Goal: Task Accomplishment & Management: Use online tool/utility

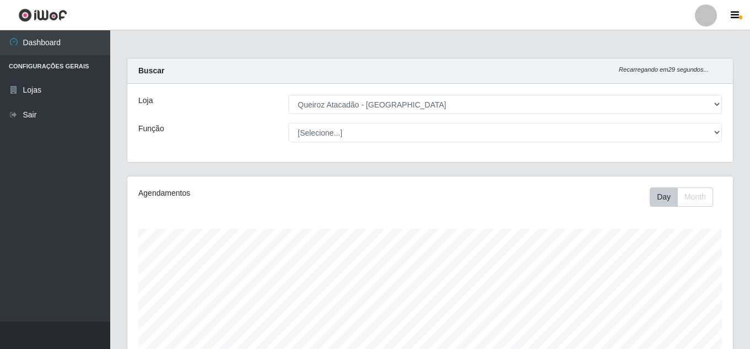
select select "225"
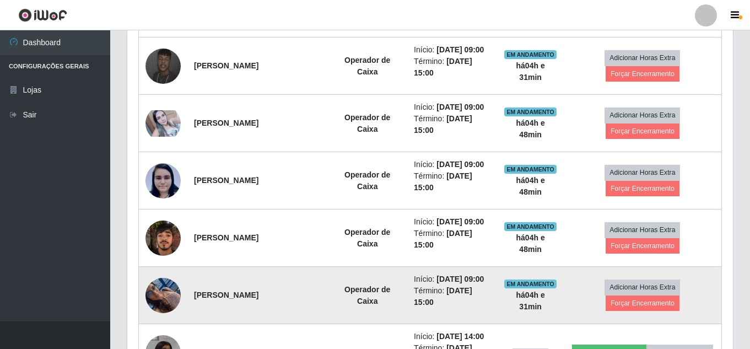
scroll to position [546, 0]
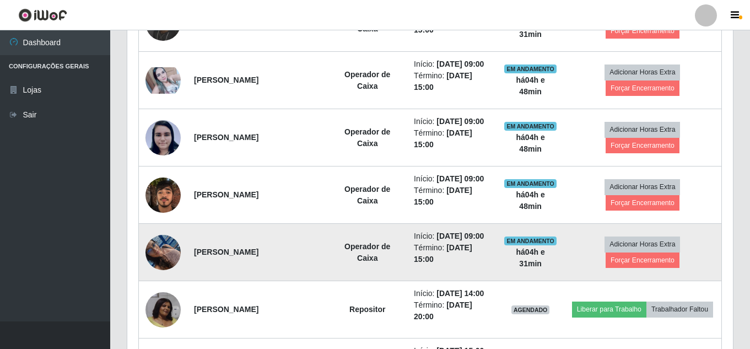
click at [165, 254] on img at bounding box center [163, 252] width 35 height 47
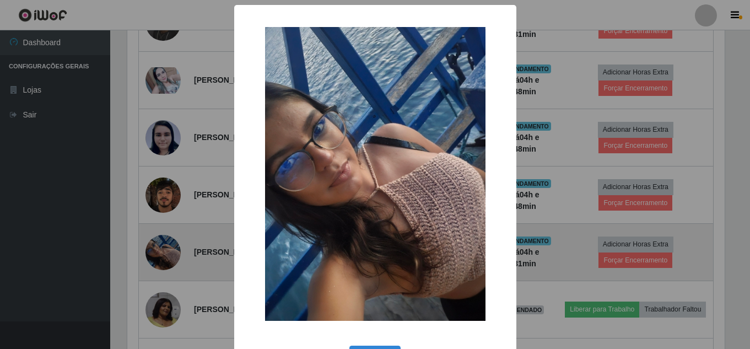
scroll to position [229, 600]
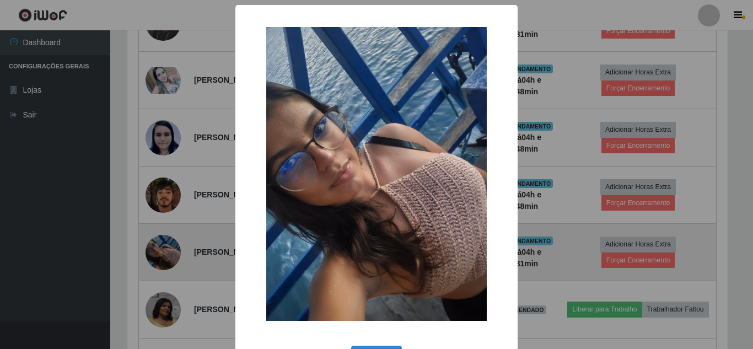
click at [165, 254] on div "× OK Cancel" at bounding box center [376, 174] width 753 height 349
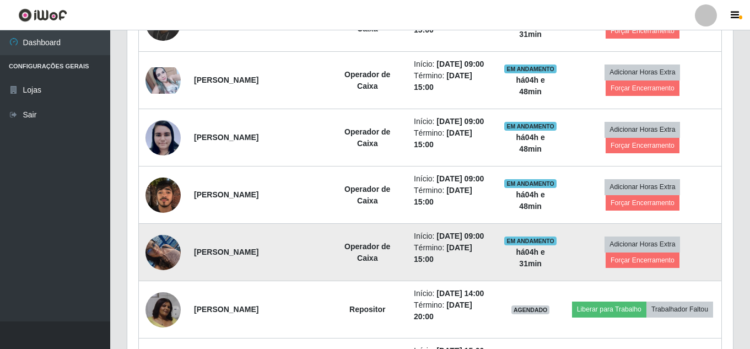
scroll to position [229, 606]
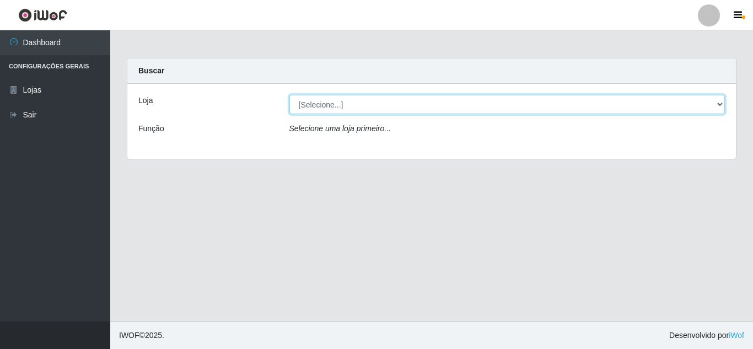
drag, startPoint x: 364, startPoint y: 103, endPoint x: 359, endPoint y: 114, distance: 11.6
click at [361, 107] on select "[Selecione...] Queiroz Atacadão - Mossoró" at bounding box center [507, 104] width 436 height 19
select select "225"
click at [289, 95] on select "[Selecione...] Queiroz Atacadão - Mossoró" at bounding box center [507, 104] width 436 height 19
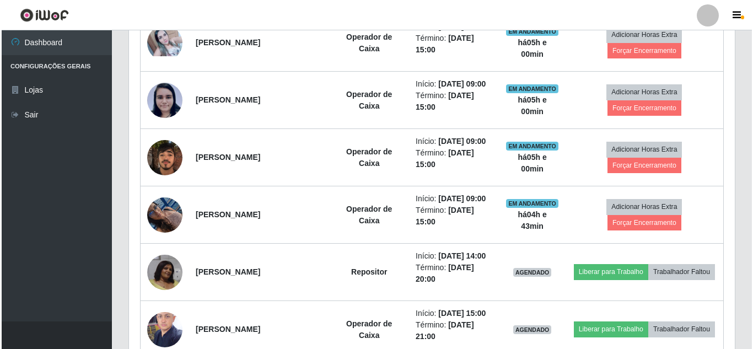
scroll to position [606, 0]
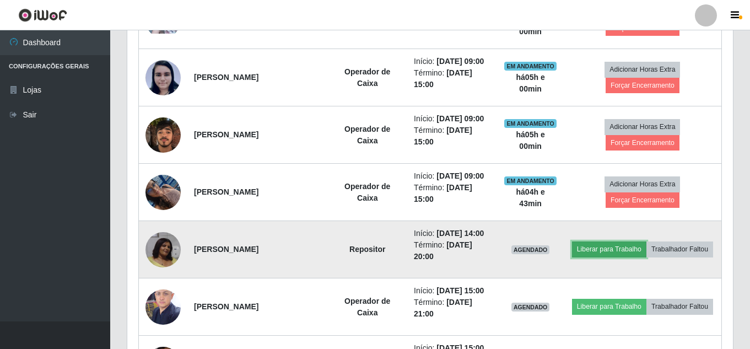
click at [642, 243] on button "Liberar para Trabalho" at bounding box center [609, 248] width 74 height 15
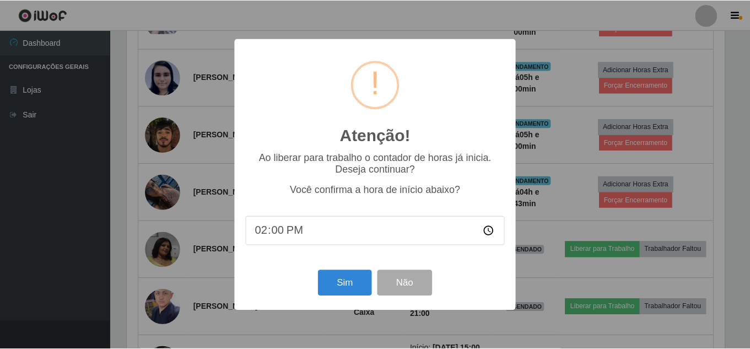
scroll to position [229, 600]
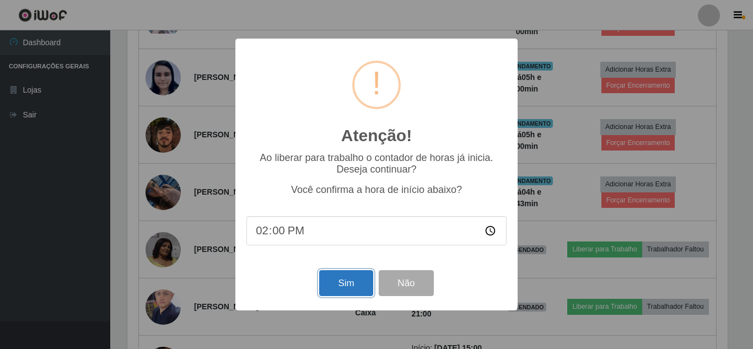
click at [338, 287] on button "Sim" at bounding box center [345, 283] width 53 height 26
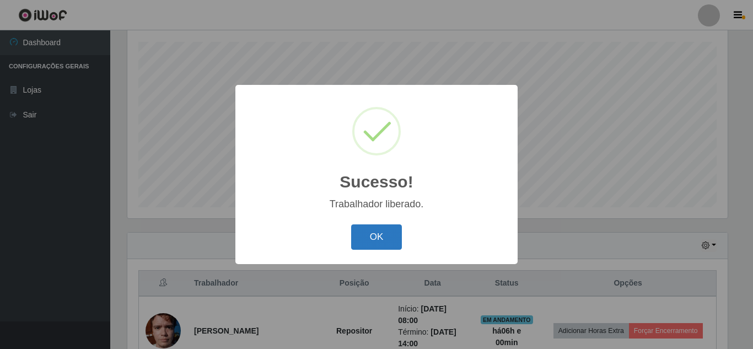
click at [385, 238] on button "OK" at bounding box center [376, 237] width 51 height 26
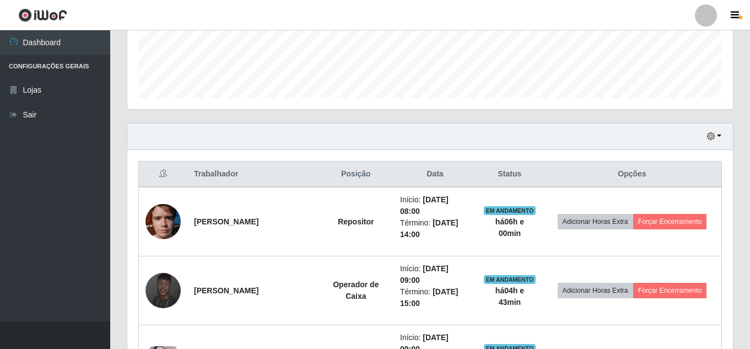
scroll to position [297, 0]
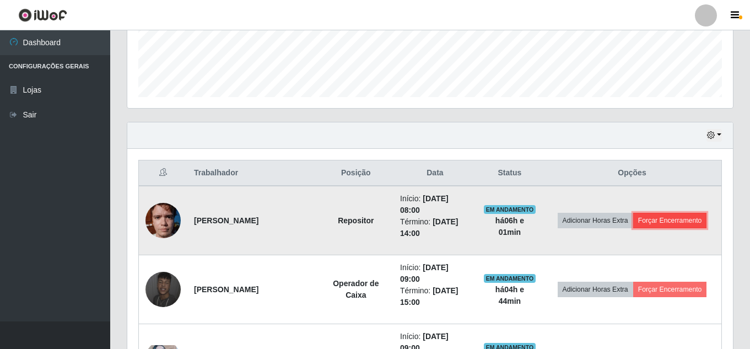
click at [666, 222] on button "Forçar Encerramento" at bounding box center [670, 220] width 74 height 15
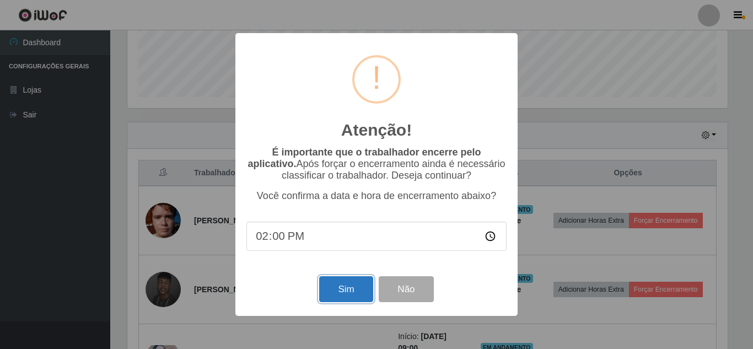
click at [345, 287] on button "Sim" at bounding box center [345, 289] width 53 height 26
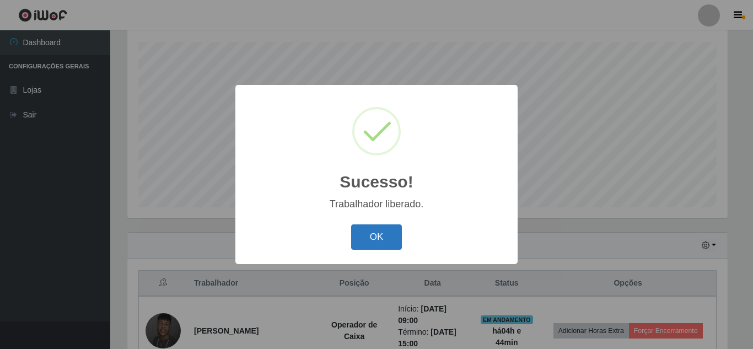
click at [369, 228] on button "OK" at bounding box center [376, 237] width 51 height 26
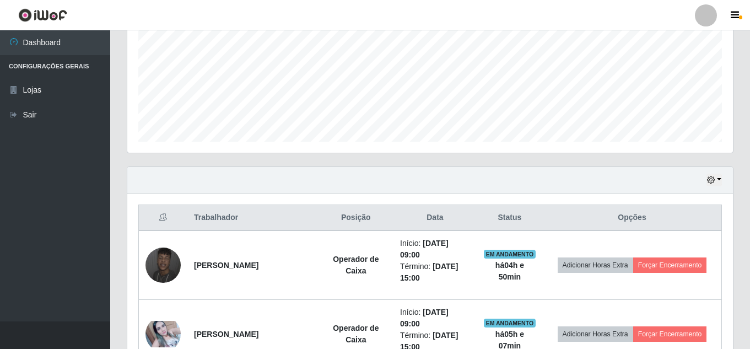
scroll to position [187, 0]
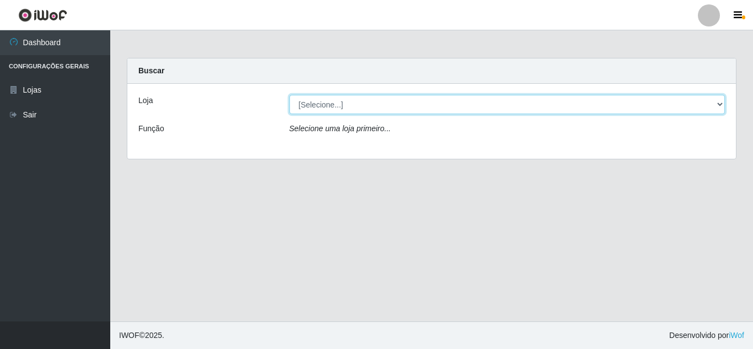
click at [333, 106] on select "[Selecione...] Queiroz Atacadão - [GEOGRAPHIC_DATA]" at bounding box center [507, 104] width 436 height 19
select select "225"
click at [289, 95] on select "[Selecione...] Queiroz Atacadão - [GEOGRAPHIC_DATA]" at bounding box center [507, 104] width 436 height 19
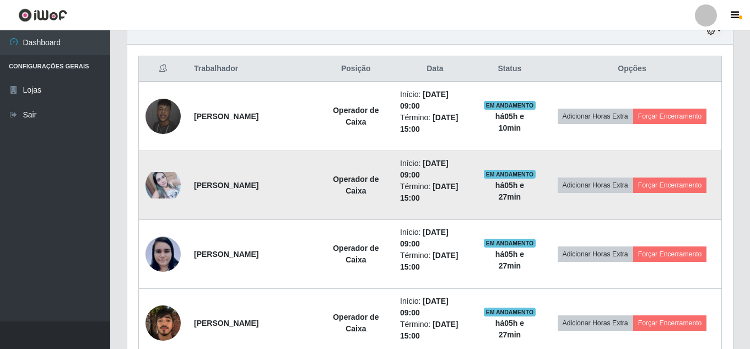
scroll to position [221, 0]
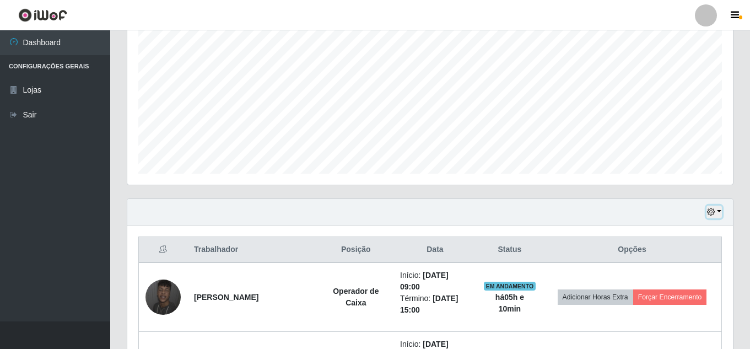
click at [709, 213] on icon "button" at bounding box center [711, 212] width 8 height 8
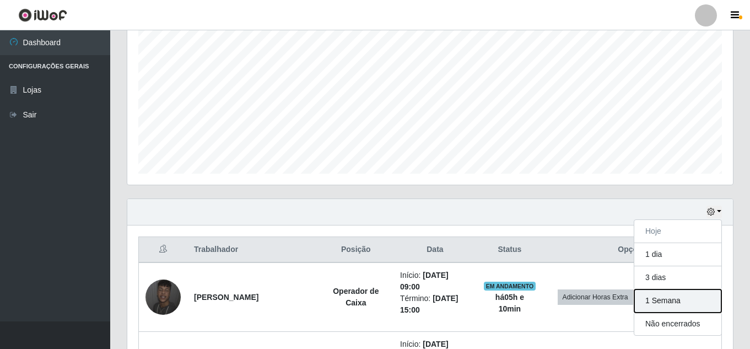
click at [666, 302] on button "1 Semana" at bounding box center [678, 300] width 87 height 23
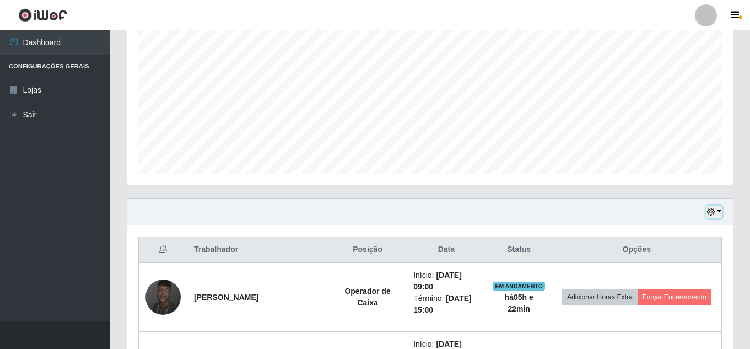
click at [711, 211] on icon "button" at bounding box center [711, 212] width 8 height 8
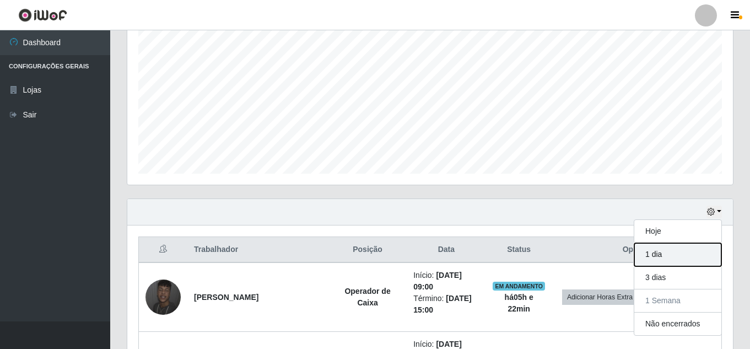
click at [679, 258] on button "1 dia" at bounding box center [678, 254] width 87 height 23
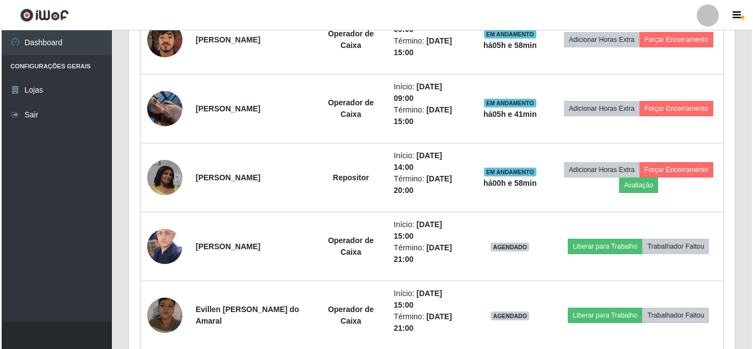
scroll to position [685, 0]
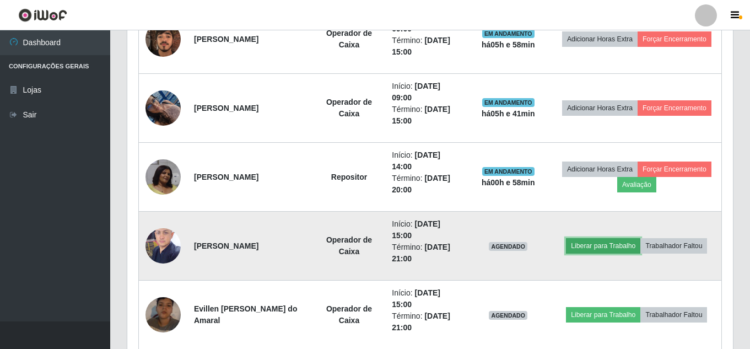
click at [600, 247] on button "Liberar para Trabalho" at bounding box center [603, 245] width 74 height 15
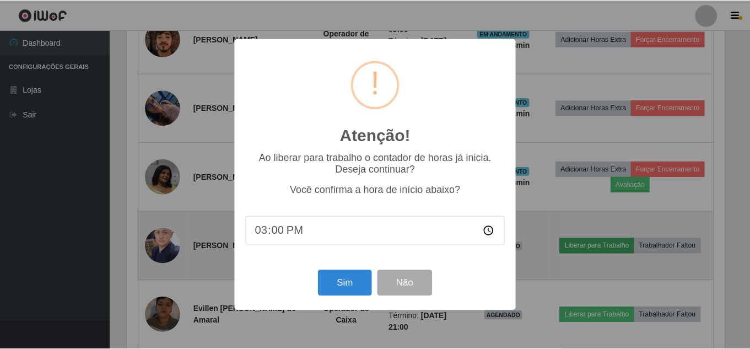
scroll to position [229, 600]
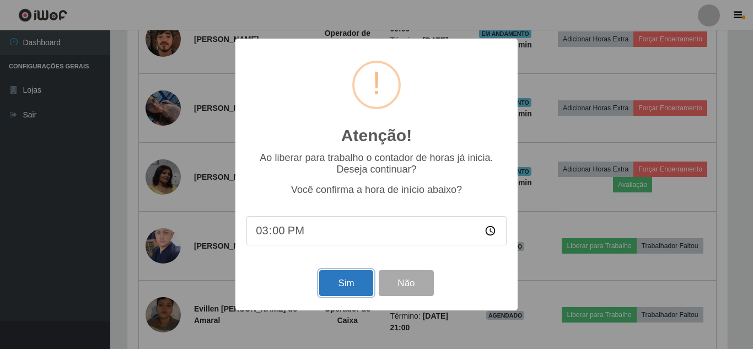
click at [348, 281] on button "Sim" at bounding box center [345, 283] width 53 height 26
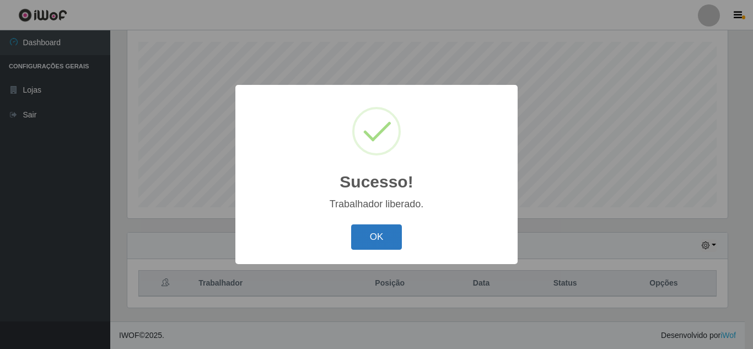
click at [365, 233] on button "OK" at bounding box center [376, 237] width 51 height 26
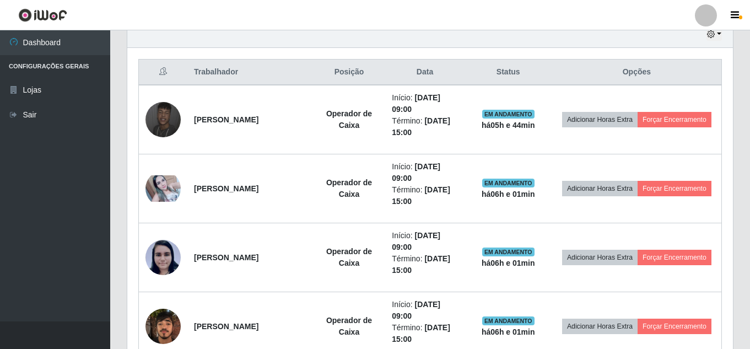
scroll to position [346, 0]
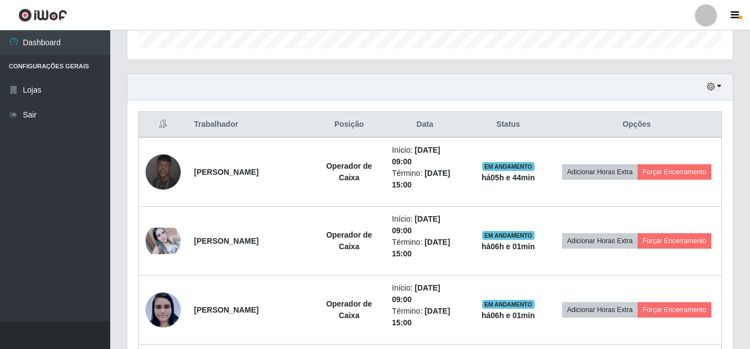
click at [706, 89] on div "Hoje 1 dia 3 dias 1 Semana Não encerrados" at bounding box center [430, 87] width 606 height 26
click at [708, 90] on icon "button" at bounding box center [711, 87] width 8 height 8
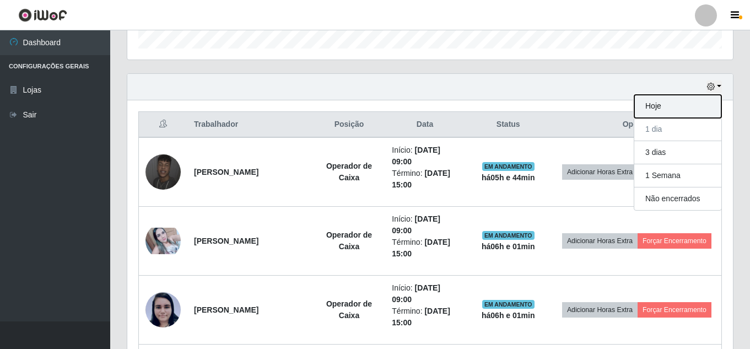
click at [660, 104] on button "Hoje" at bounding box center [678, 106] width 87 height 23
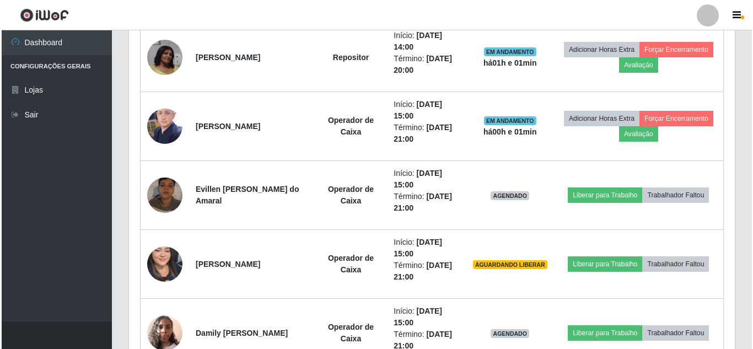
scroll to position [816, 0]
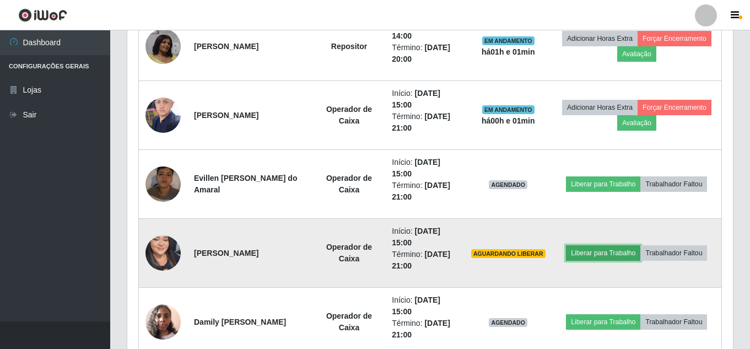
click at [603, 254] on button "Liberar para Trabalho" at bounding box center [603, 252] width 74 height 15
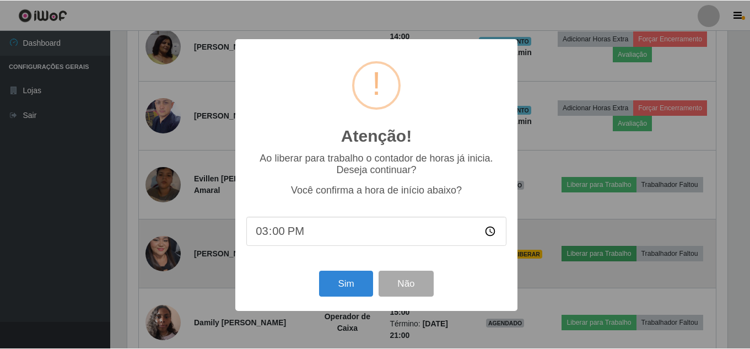
scroll to position [229, 600]
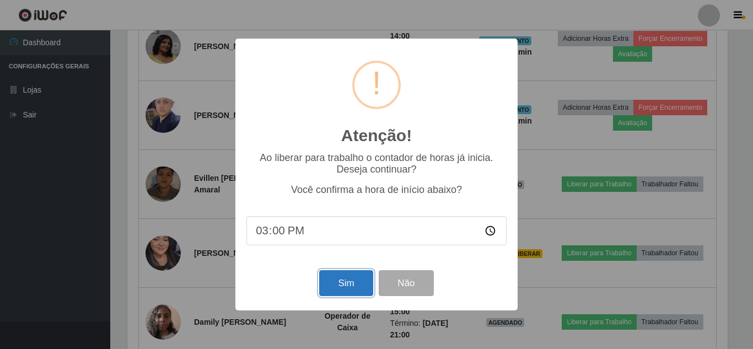
click at [358, 283] on button "Sim" at bounding box center [345, 283] width 53 height 26
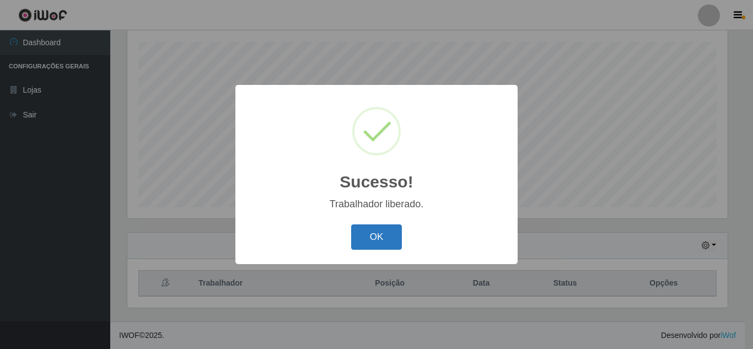
click at [375, 238] on button "OK" at bounding box center [376, 237] width 51 height 26
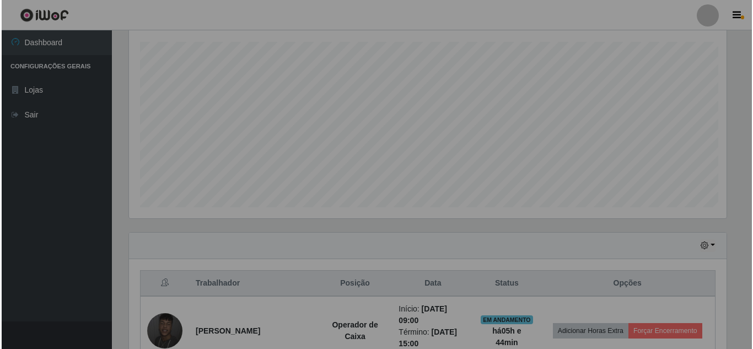
scroll to position [229, 606]
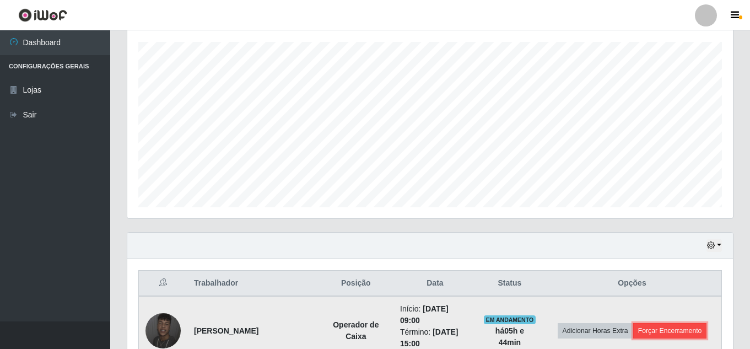
click at [668, 326] on button "Forçar Encerramento" at bounding box center [670, 330] width 74 height 15
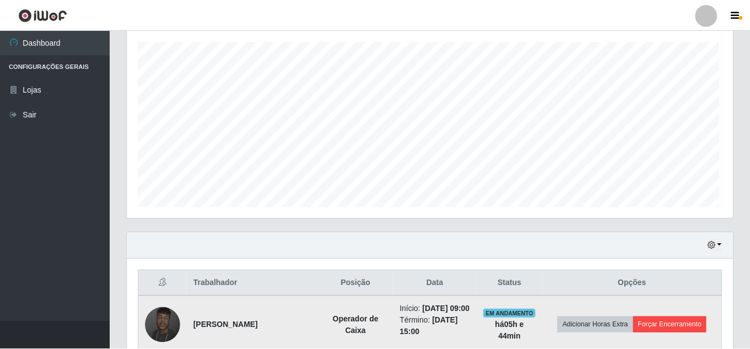
scroll to position [229, 600]
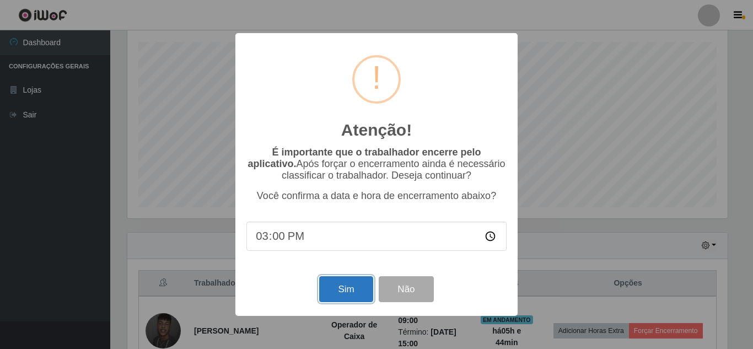
click at [354, 286] on button "Sim" at bounding box center [345, 289] width 53 height 26
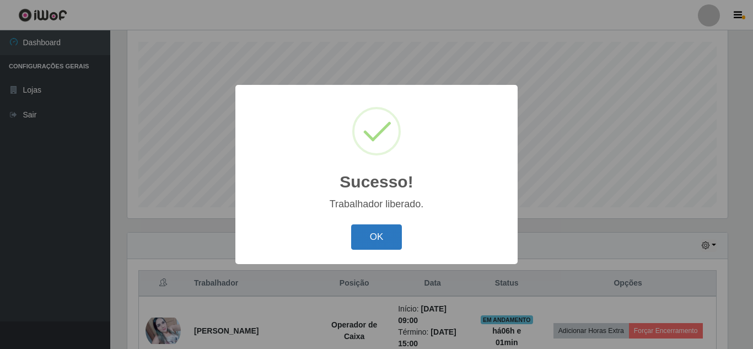
click at [367, 242] on button "OK" at bounding box center [376, 237] width 51 height 26
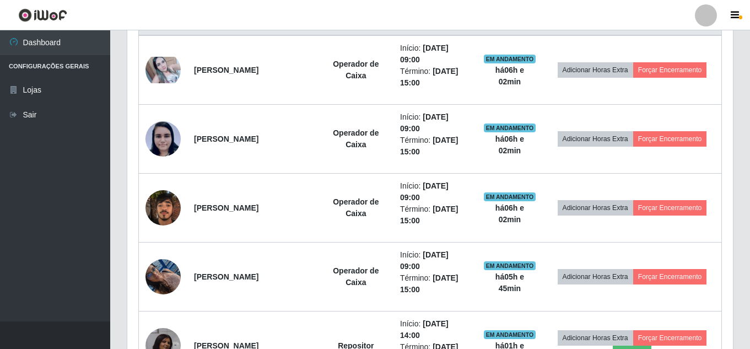
scroll to position [431, 0]
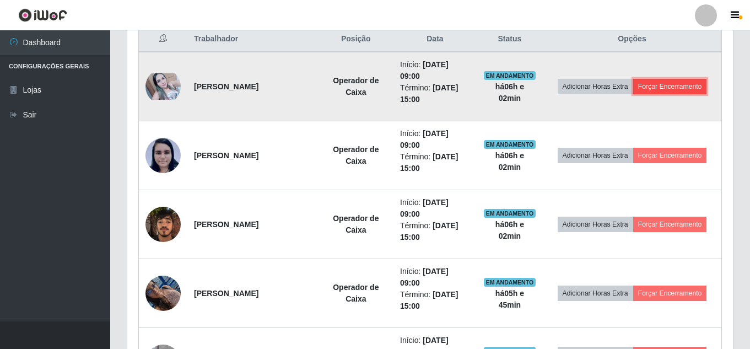
click at [670, 90] on button "Forçar Encerramento" at bounding box center [670, 86] width 74 height 15
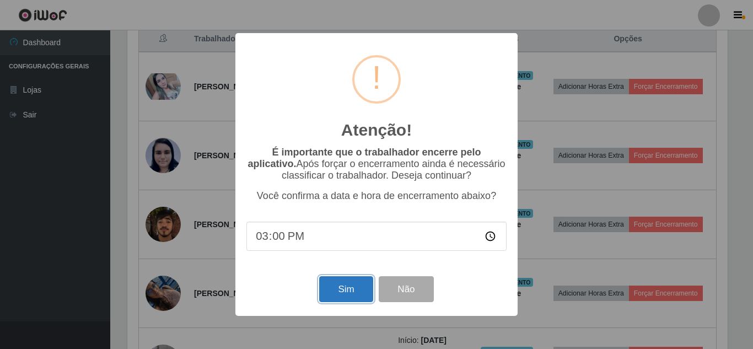
click at [337, 291] on button "Sim" at bounding box center [345, 289] width 53 height 26
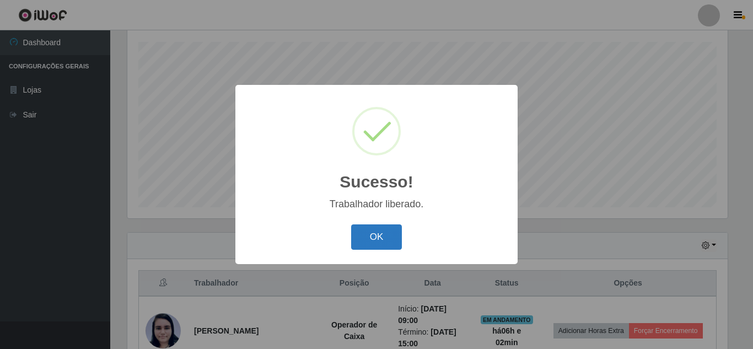
click at [384, 233] on button "OK" at bounding box center [376, 237] width 51 height 26
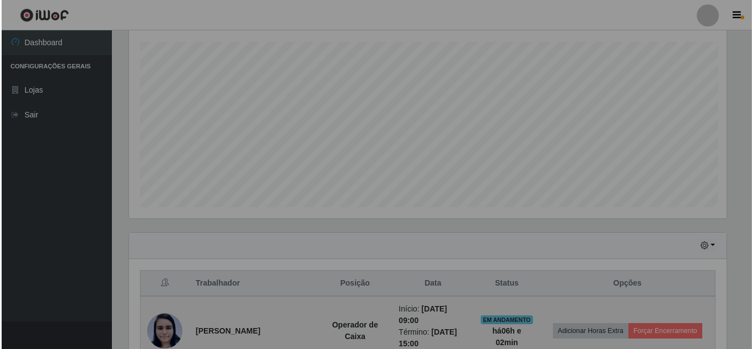
scroll to position [229, 606]
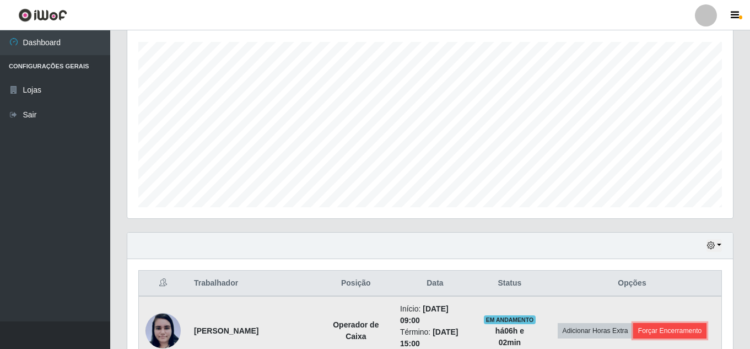
click at [659, 327] on button "Forçar Encerramento" at bounding box center [670, 330] width 74 height 15
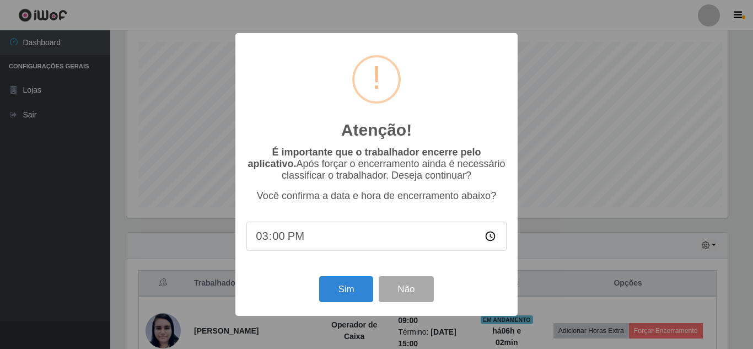
scroll to position [0, 0]
click at [367, 289] on button "Sim" at bounding box center [345, 289] width 53 height 26
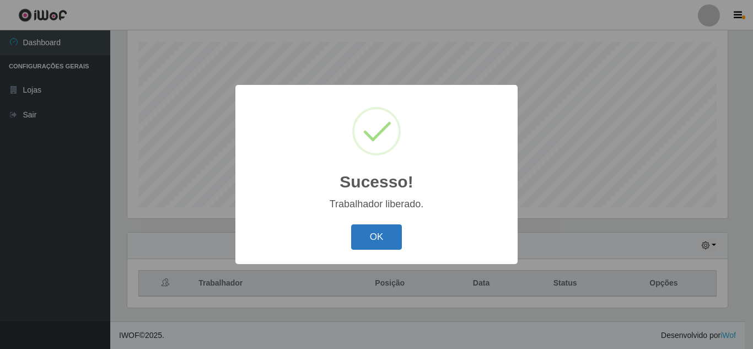
click at [372, 234] on button "OK" at bounding box center [376, 237] width 51 height 26
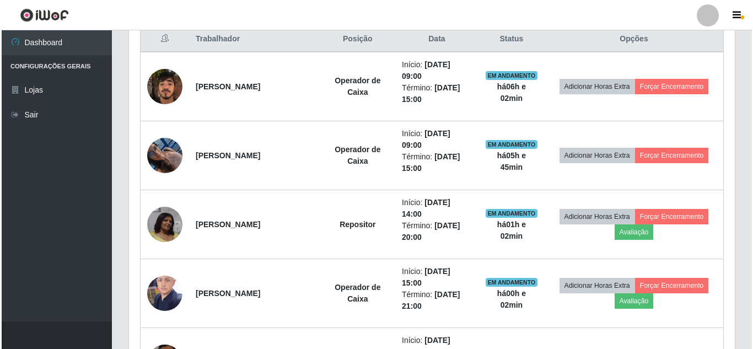
scroll to position [442, 0]
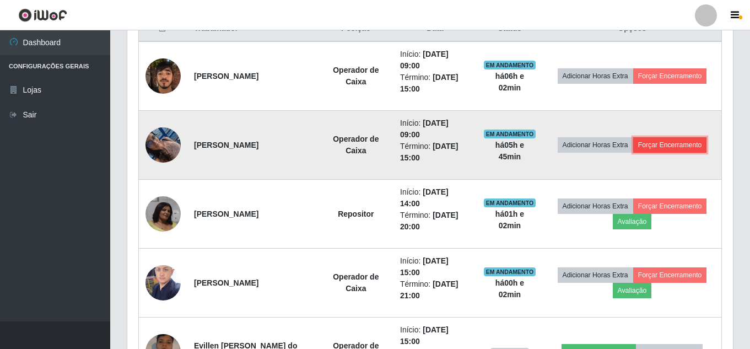
click at [693, 145] on button "Forçar Encerramento" at bounding box center [670, 144] width 74 height 15
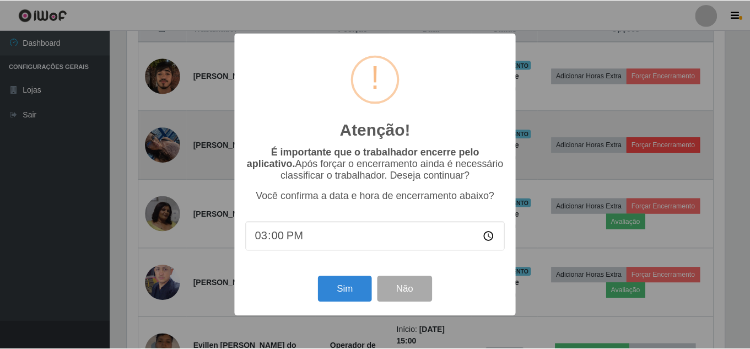
scroll to position [229, 600]
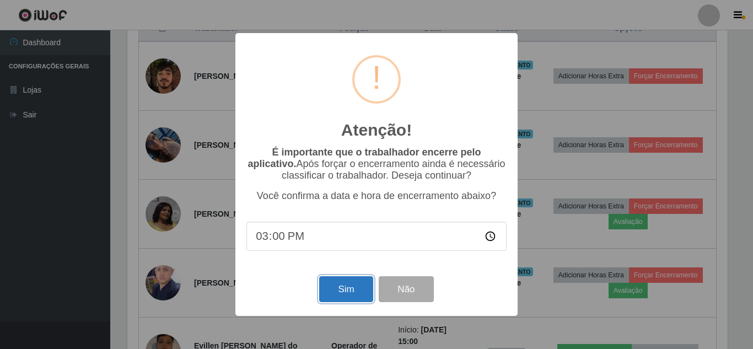
click at [343, 284] on button "Sim" at bounding box center [345, 289] width 53 height 26
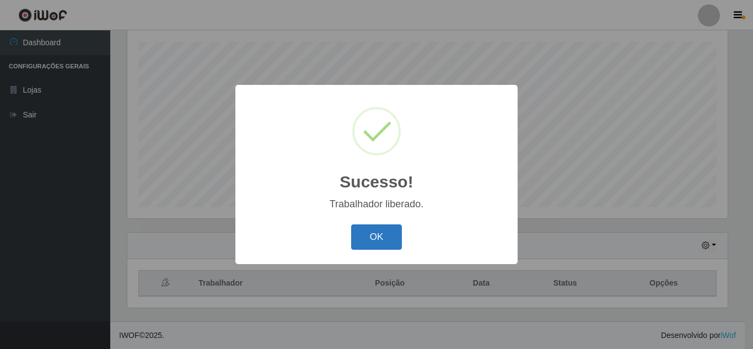
click at [365, 233] on button "OK" at bounding box center [376, 237] width 51 height 26
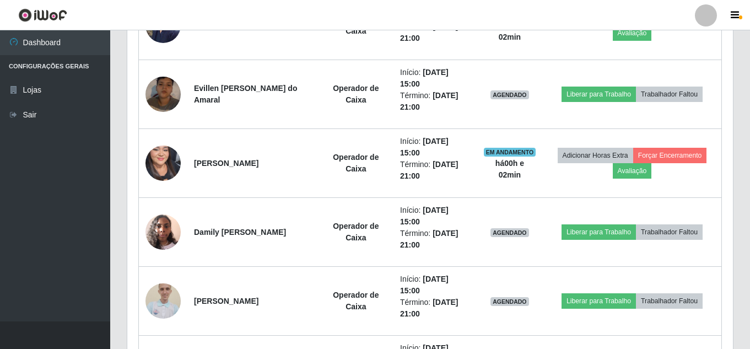
scroll to position [642, 0]
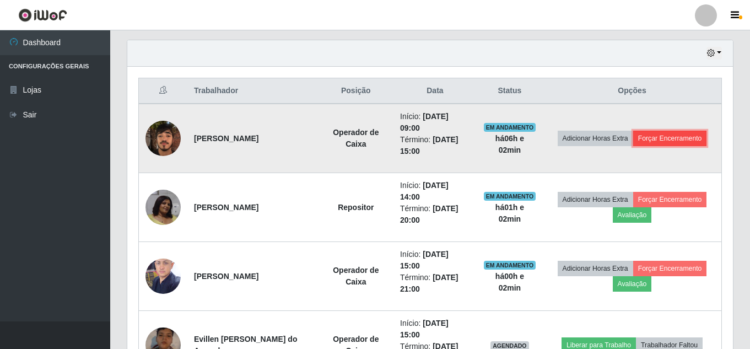
click at [674, 134] on button "Forçar Encerramento" at bounding box center [670, 138] width 74 height 15
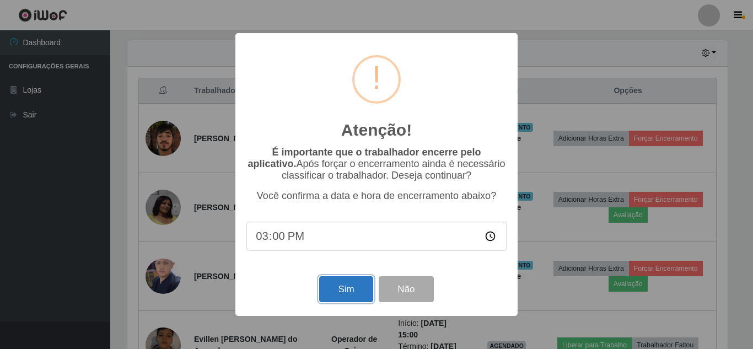
click at [358, 288] on button "Sim" at bounding box center [345, 289] width 53 height 26
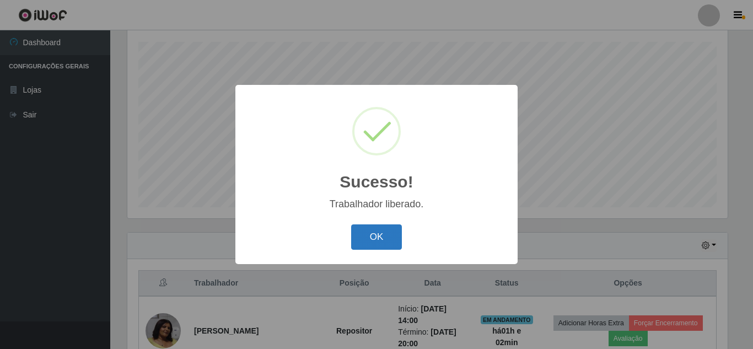
click at [376, 233] on button "OK" at bounding box center [376, 237] width 51 height 26
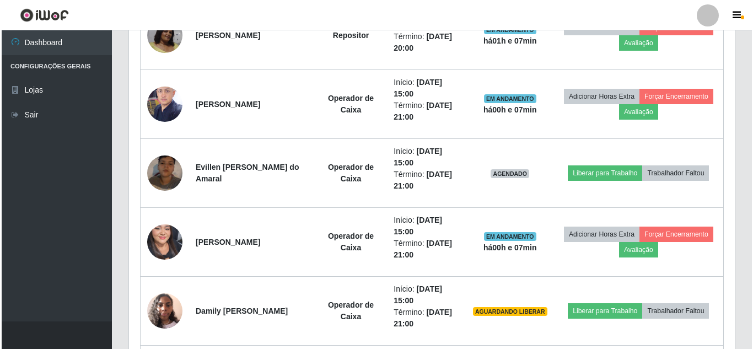
scroll to position [483, 0]
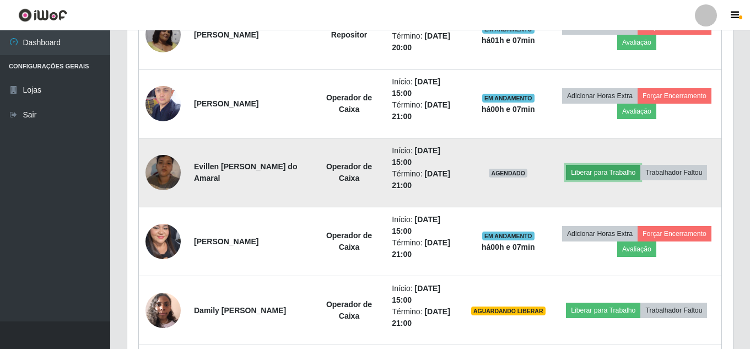
click at [605, 169] on button "Liberar para Trabalho" at bounding box center [603, 172] width 74 height 15
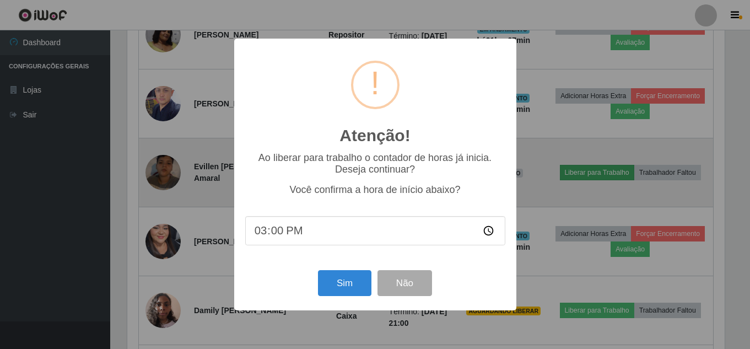
scroll to position [229, 600]
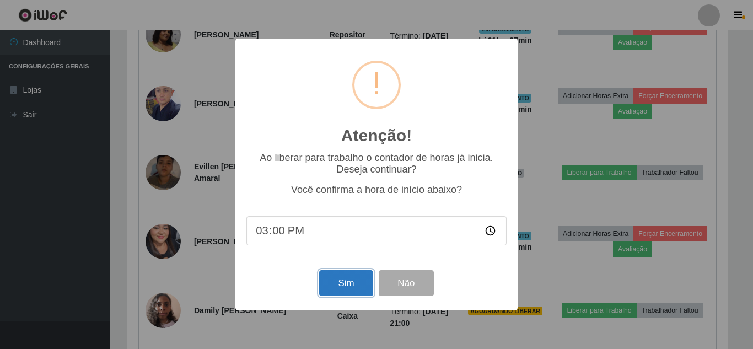
click at [329, 281] on button "Sim" at bounding box center [345, 283] width 53 height 26
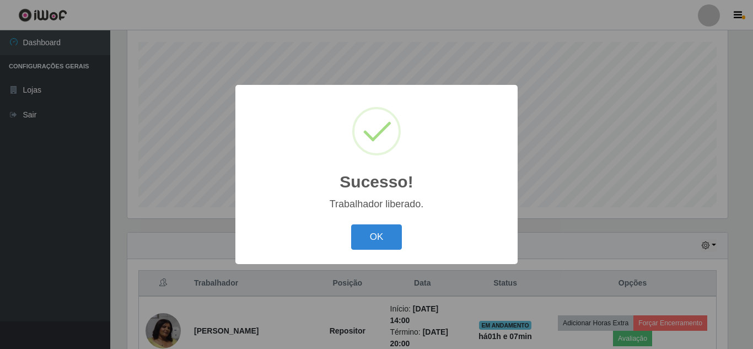
click at [393, 224] on div "OK Cancel" at bounding box center [376, 236] width 260 height 31
click at [394, 231] on button "OK" at bounding box center [376, 237] width 51 height 26
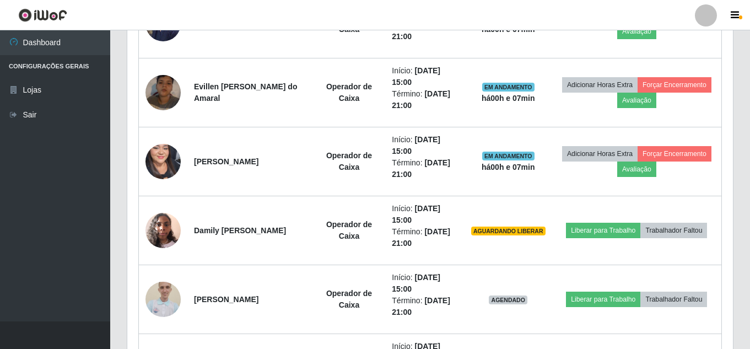
scroll to position [568, 0]
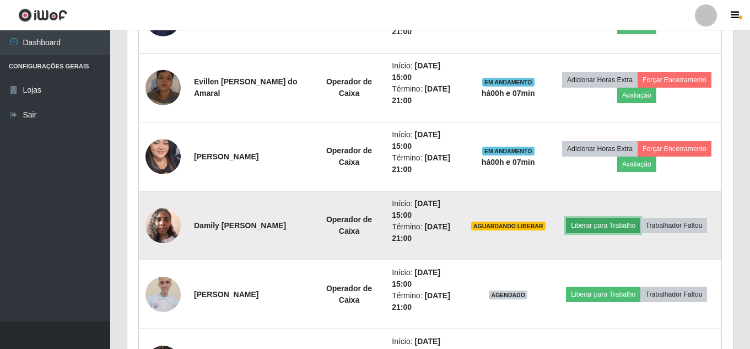
click at [598, 229] on button "Liberar para Trabalho" at bounding box center [603, 225] width 74 height 15
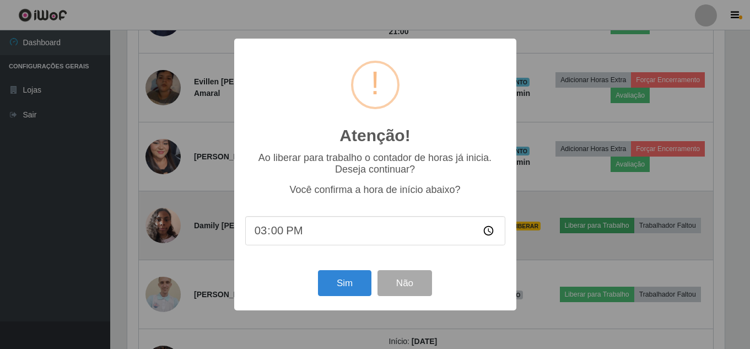
scroll to position [229, 600]
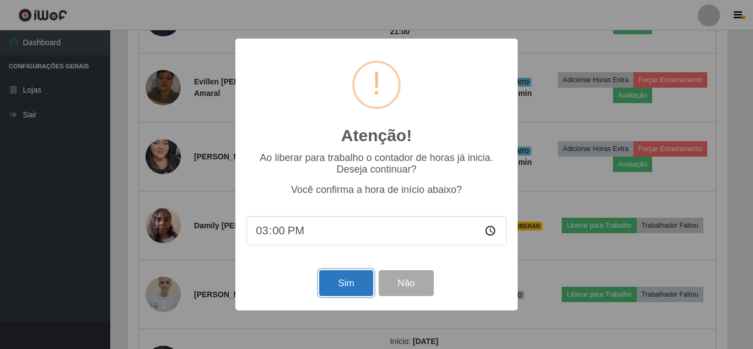
click at [333, 287] on button "Sim" at bounding box center [345, 283] width 53 height 26
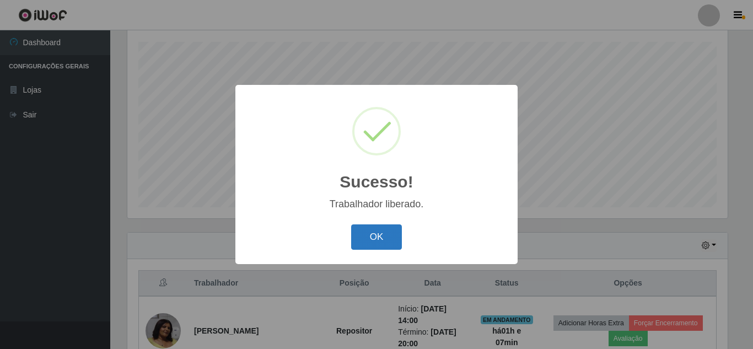
click at [388, 225] on button "OK" at bounding box center [376, 237] width 51 height 26
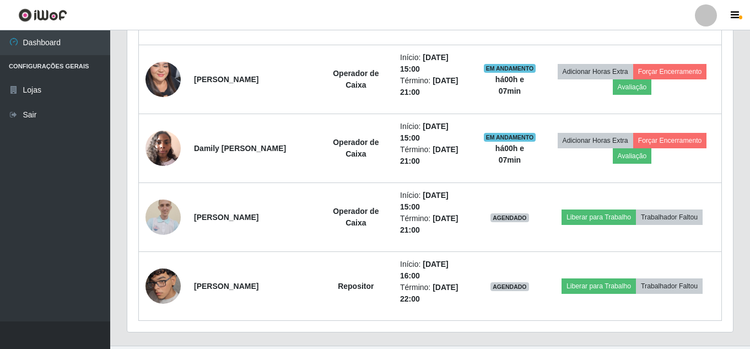
scroll to position [655, 0]
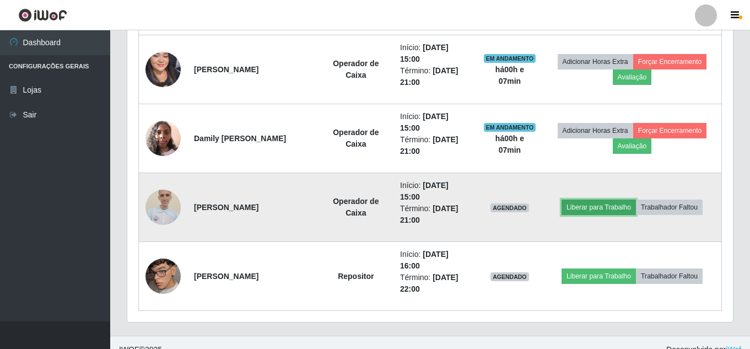
click at [617, 206] on button "Liberar para Trabalho" at bounding box center [599, 207] width 74 height 15
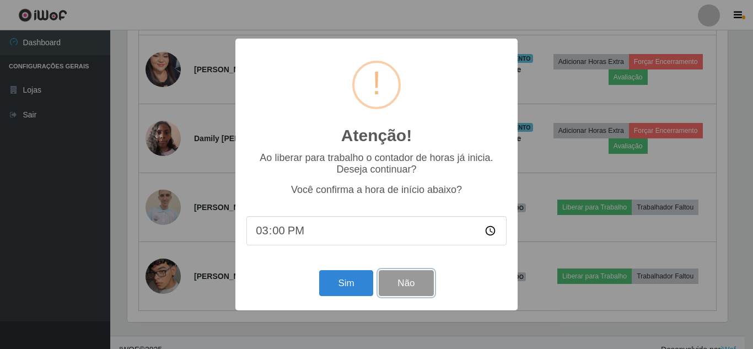
click at [395, 283] on button "Não" at bounding box center [406, 283] width 55 height 26
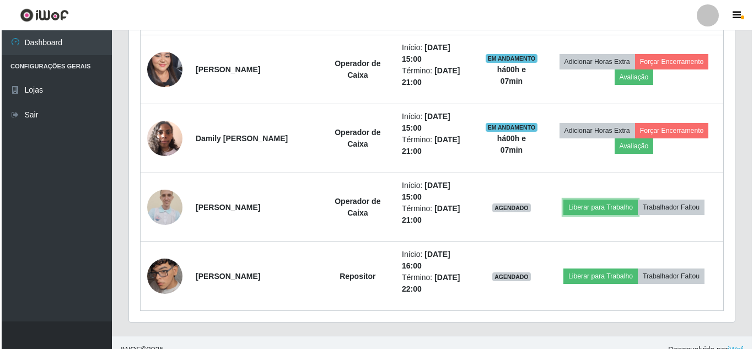
scroll to position [229, 606]
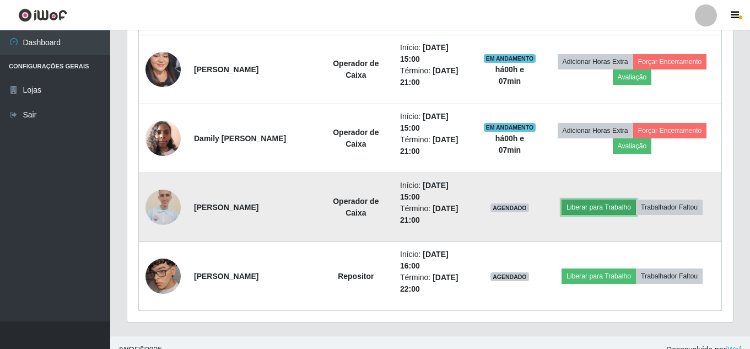
click at [588, 208] on button "Liberar para Trabalho" at bounding box center [599, 207] width 74 height 15
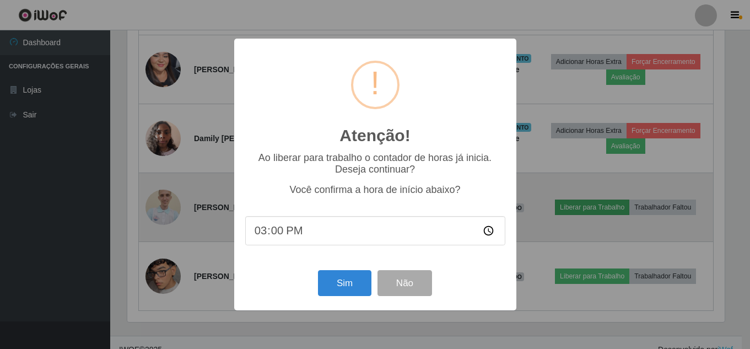
scroll to position [229, 600]
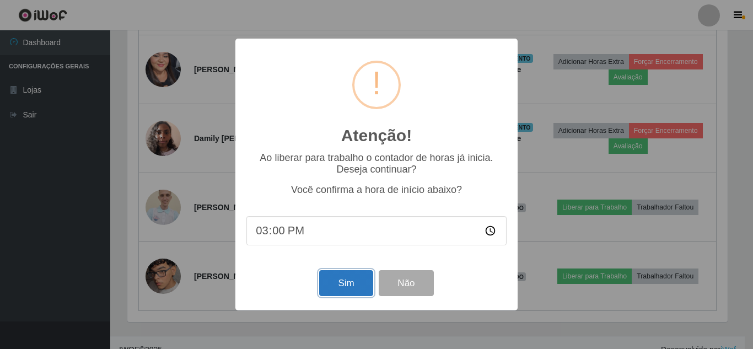
click at [335, 286] on button "Sim" at bounding box center [345, 283] width 53 height 26
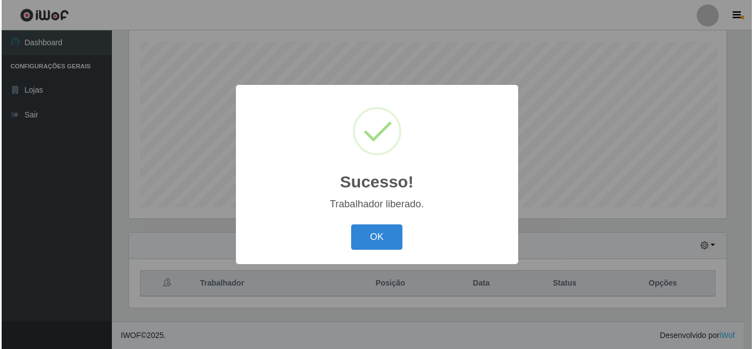
scroll to position [187, 0]
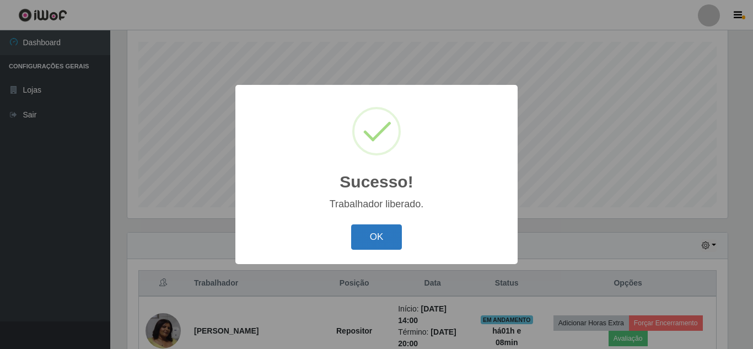
click at [384, 227] on button "OK" at bounding box center [376, 237] width 51 height 26
